Goal: Task Accomplishment & Management: Manage account settings

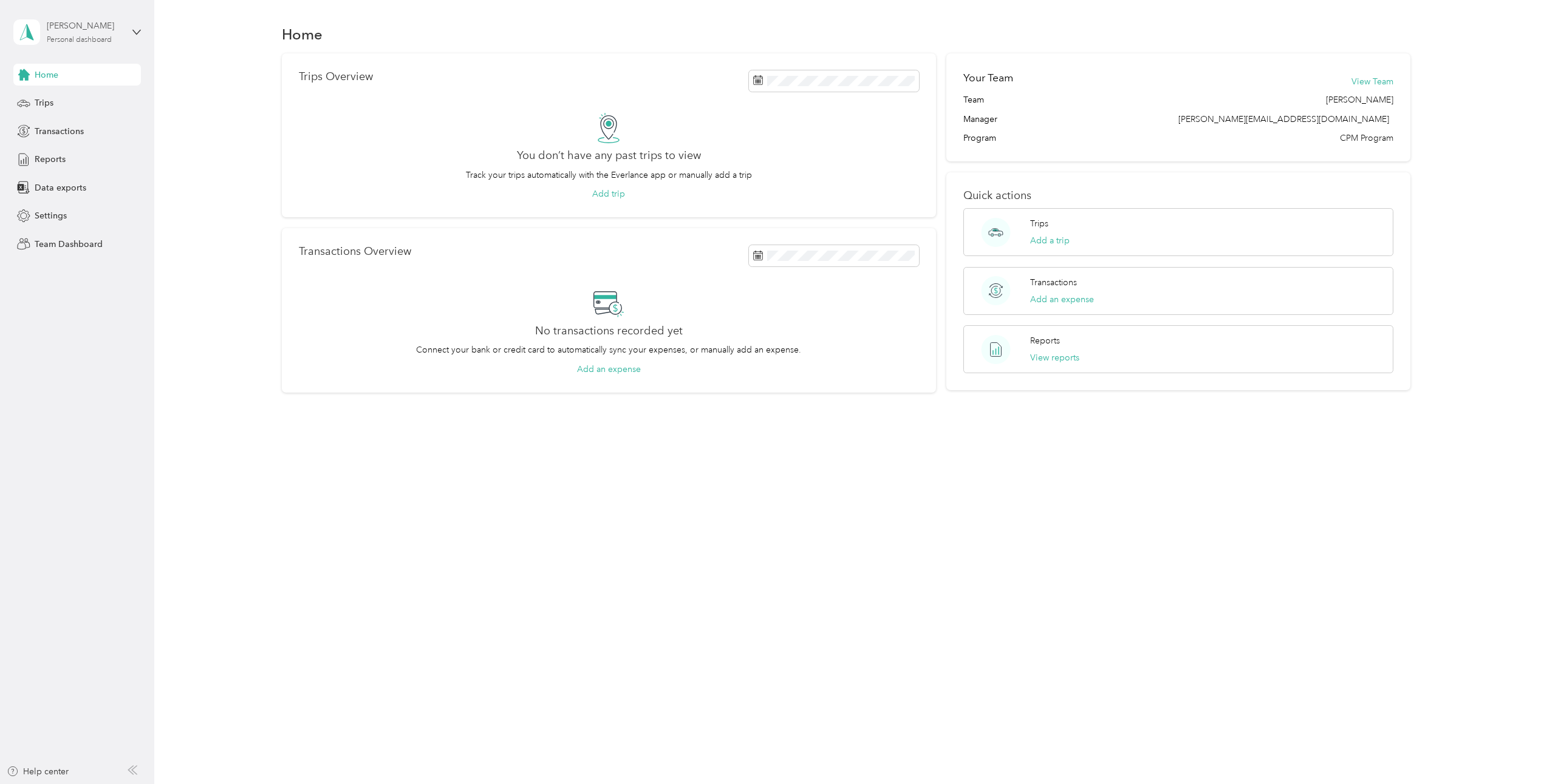
click at [86, 39] on div "Personal dashboard" at bounding box center [78, 40] width 65 height 7
click at [83, 94] on div "Team dashboard" at bounding box center [56, 99] width 65 height 13
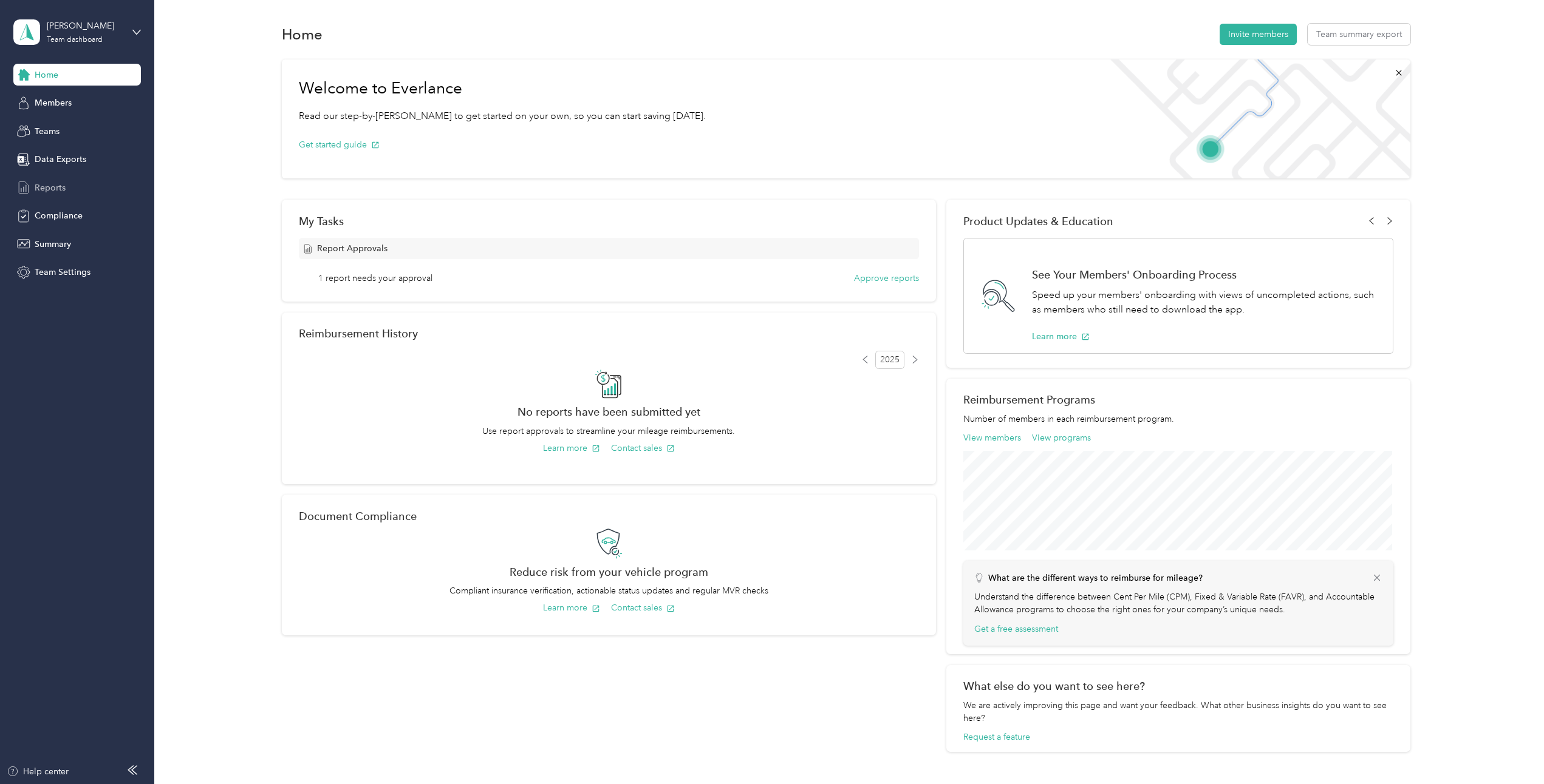
click at [55, 182] on span "Reports" at bounding box center [50, 188] width 31 height 13
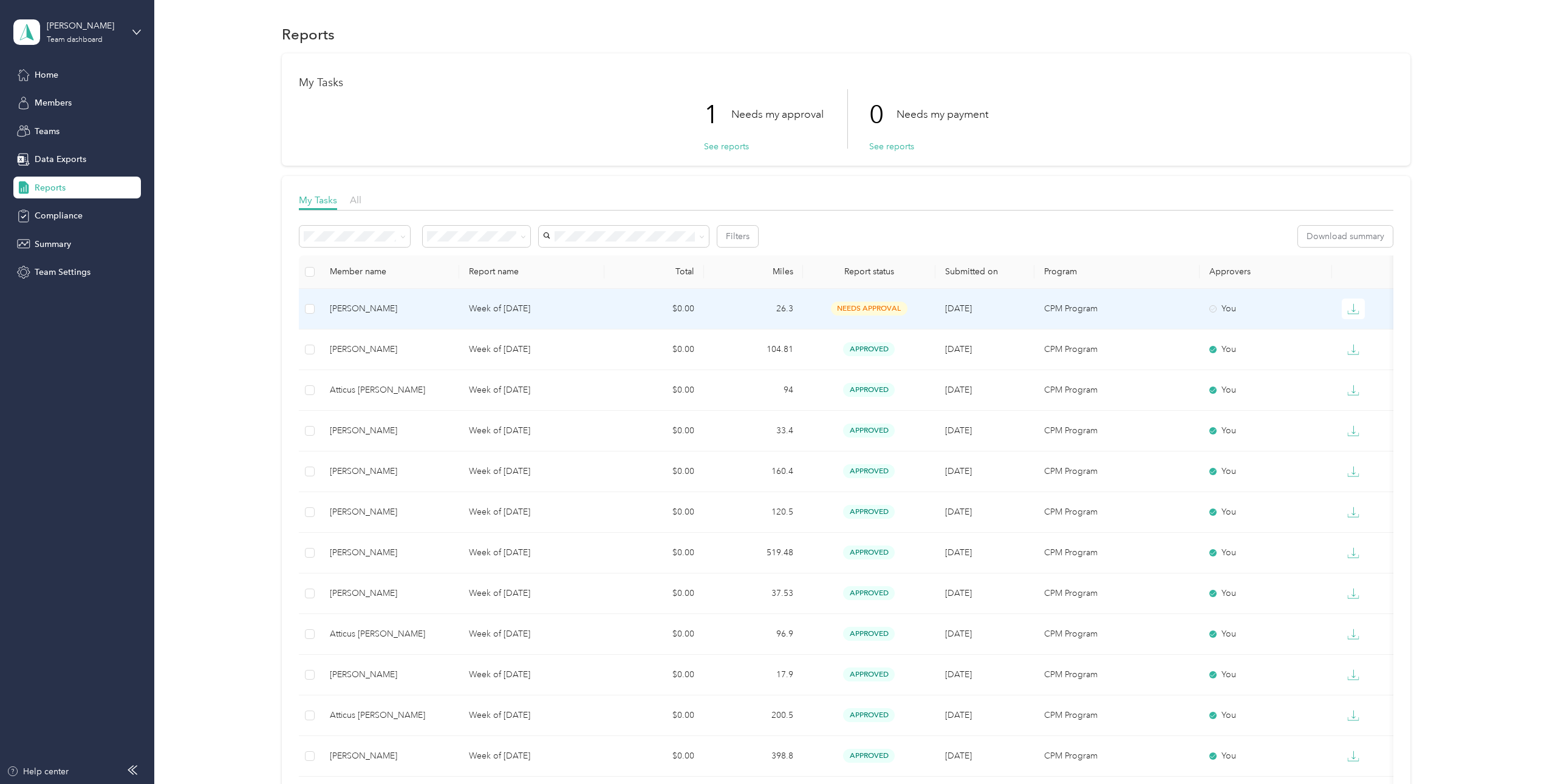
click at [544, 316] on td "Week of [DATE]" at bounding box center [532, 309] width 146 height 41
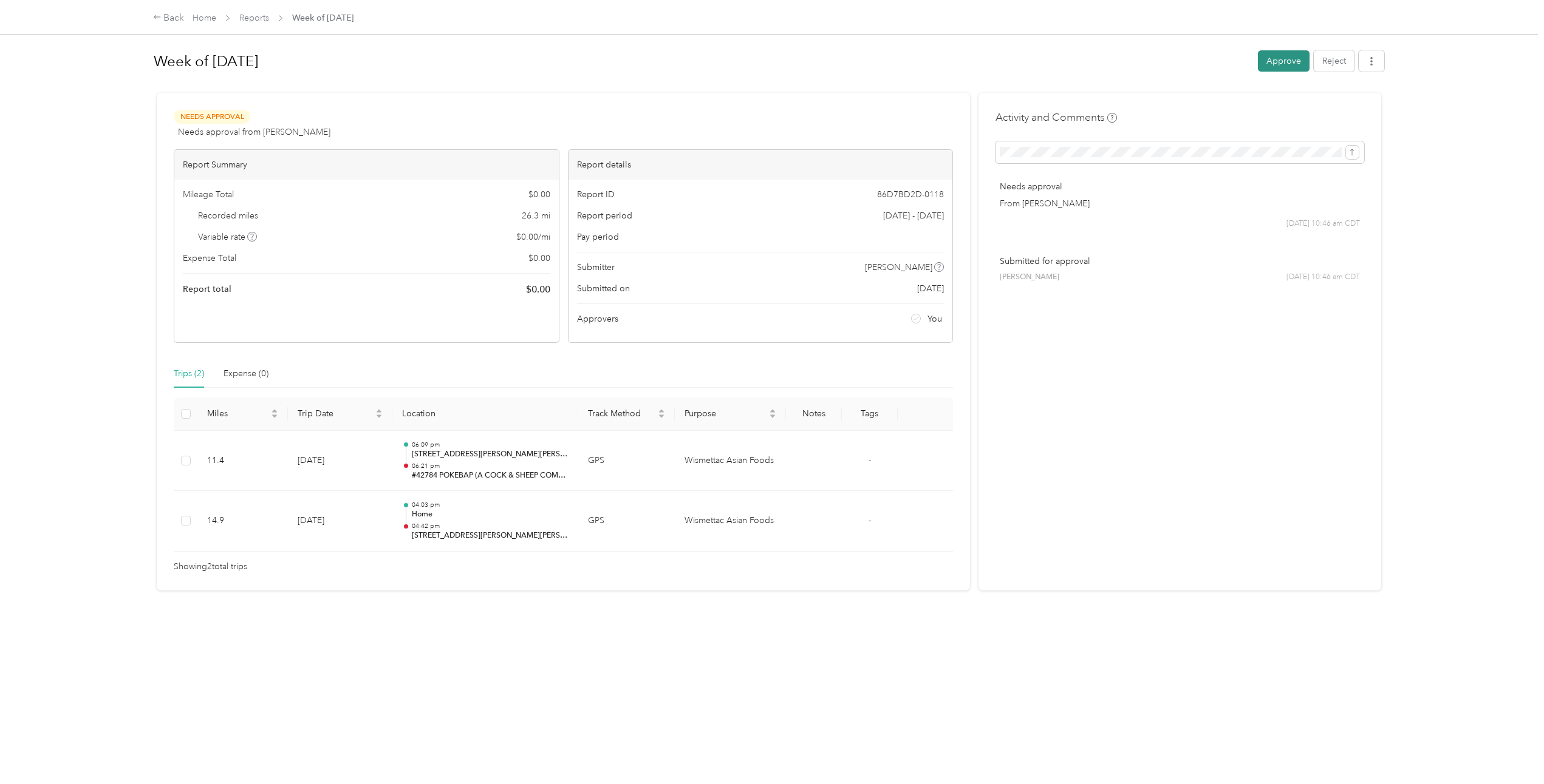
click at [1258, 62] on button "Approve" at bounding box center [1284, 61] width 52 height 22
